Goal: Task Accomplishment & Management: Manage account settings

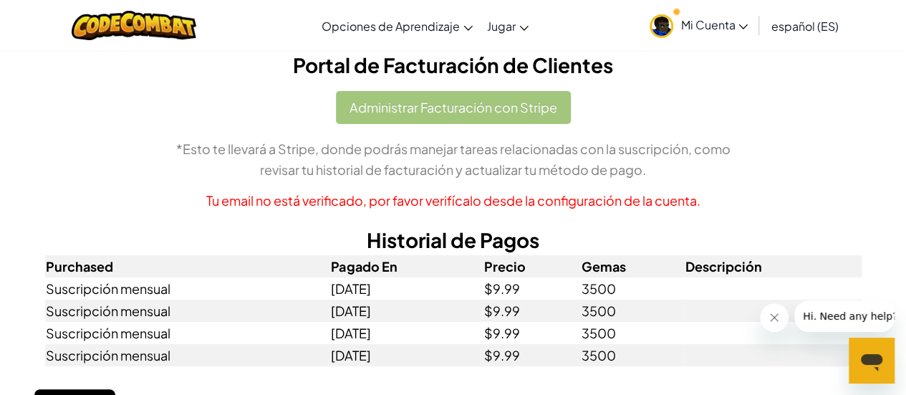
click at [748, 25] on link "Mi Cuenta" at bounding box center [698, 25] width 112 height 45
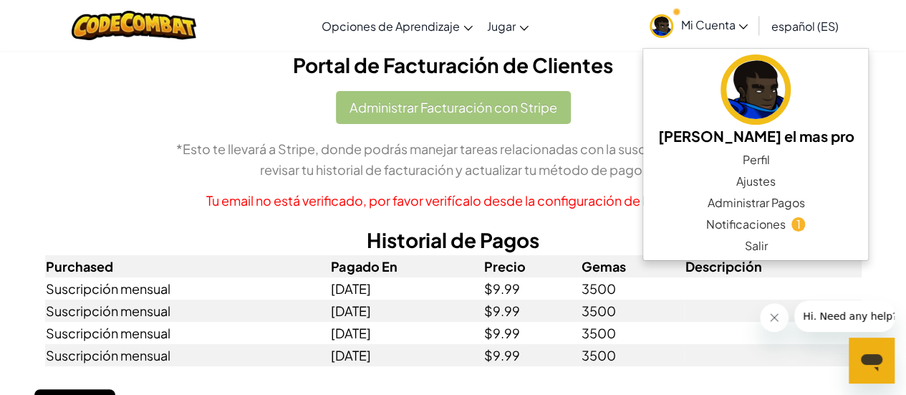
click at [748, 25] on link "Mi Cuenta" at bounding box center [698, 25] width 112 height 45
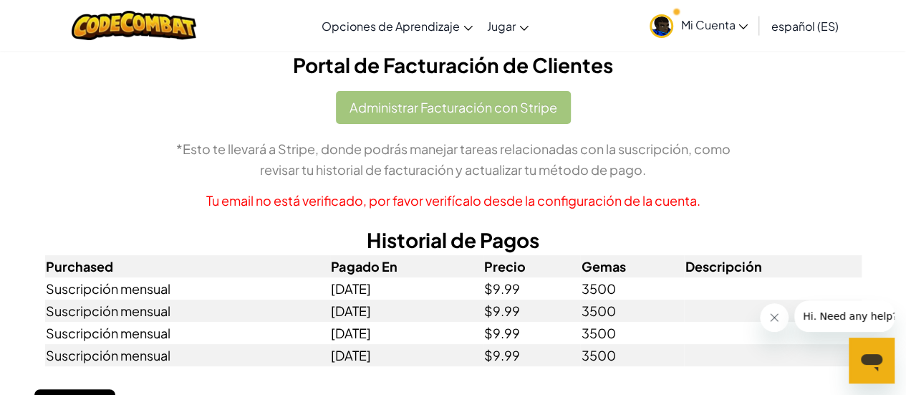
click at [748, 25] on link "Mi Cuenta" at bounding box center [698, 25] width 112 height 45
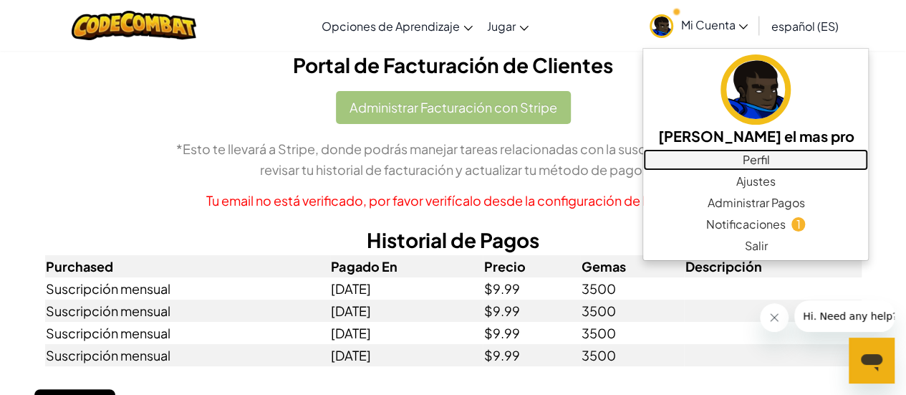
click at [710, 156] on link "Perfil" at bounding box center [755, 159] width 225 height 21
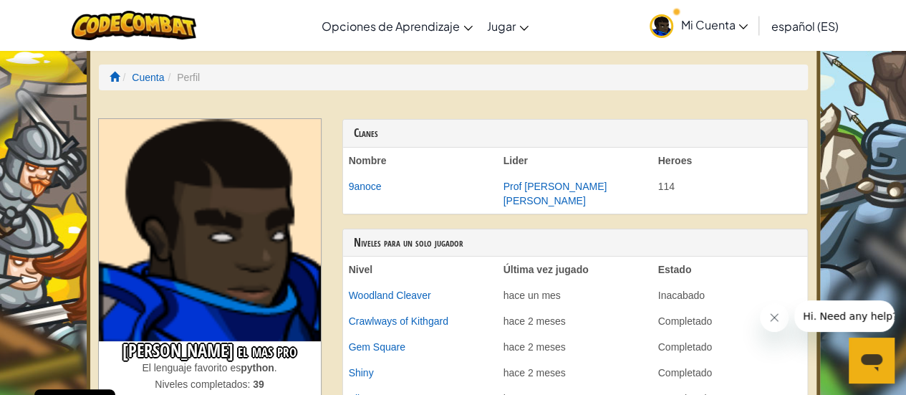
click at [729, 30] on span "Mi Cuenta" at bounding box center [713, 24] width 67 height 15
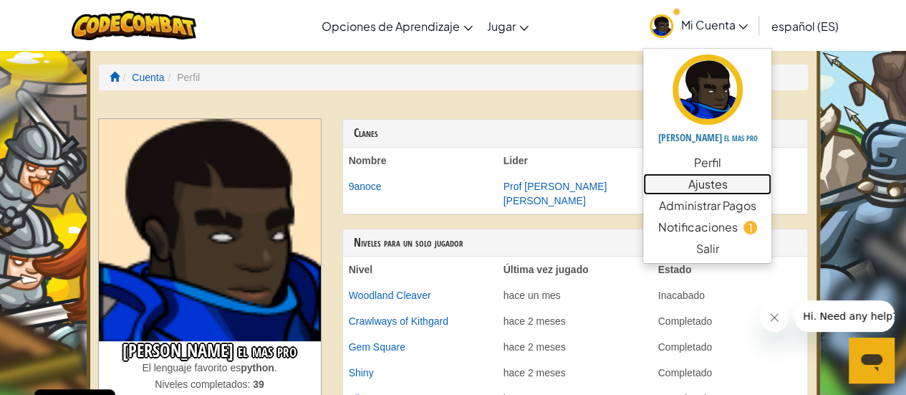
click at [713, 187] on link "Ajustes" at bounding box center [707, 183] width 128 height 21
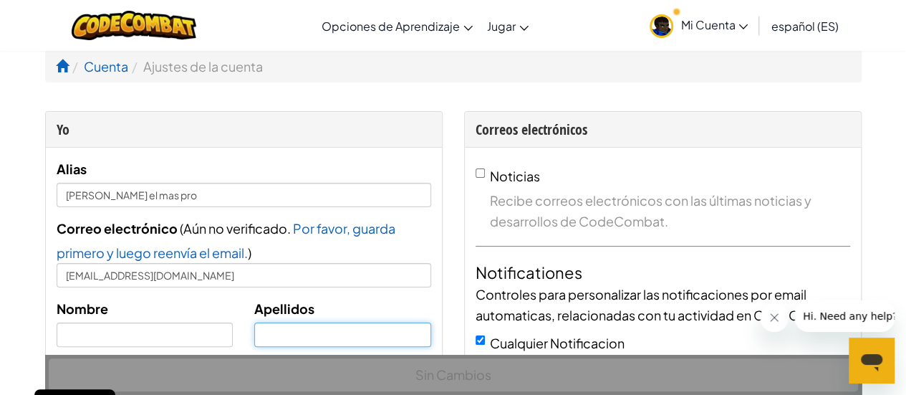
type input "[EMAIL_ADDRESS][DOMAIN_NAME]"
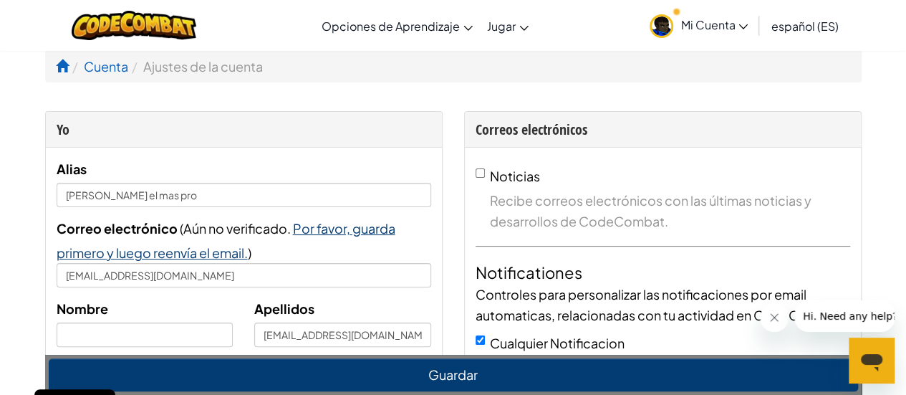
click at [175, 253] on span "Por favor, guarda primero y luego reenvía el email." at bounding box center [226, 240] width 339 height 41
